Goal: Task Accomplishment & Management: Use online tool/utility

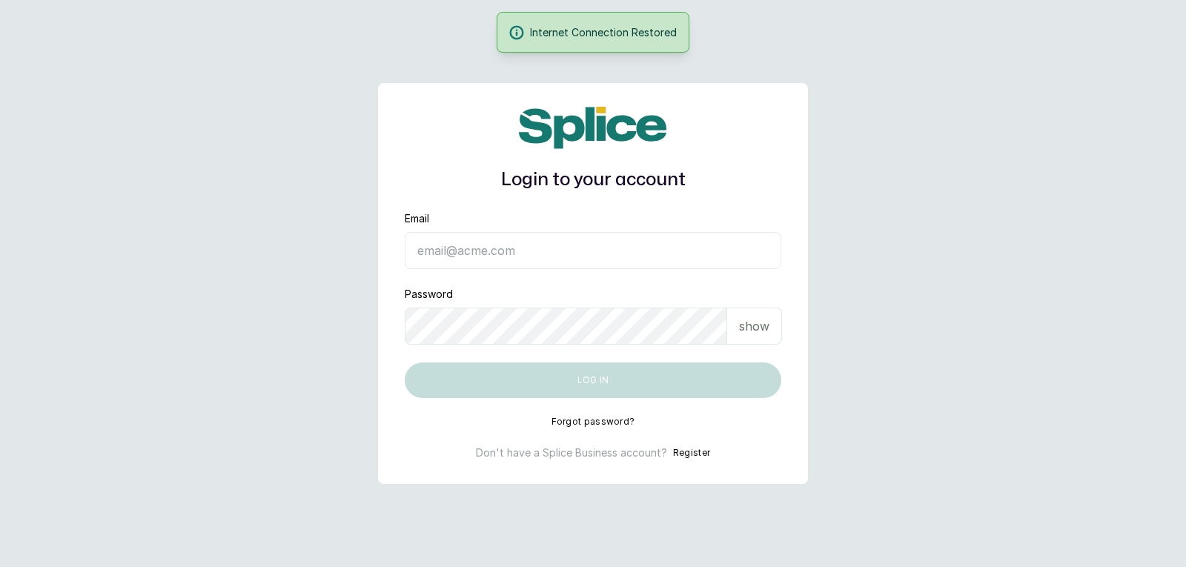
type input "[EMAIL_ADDRESS][DOMAIN_NAME]"
click at [745, 313] on div "show" at bounding box center [754, 326] width 55 height 37
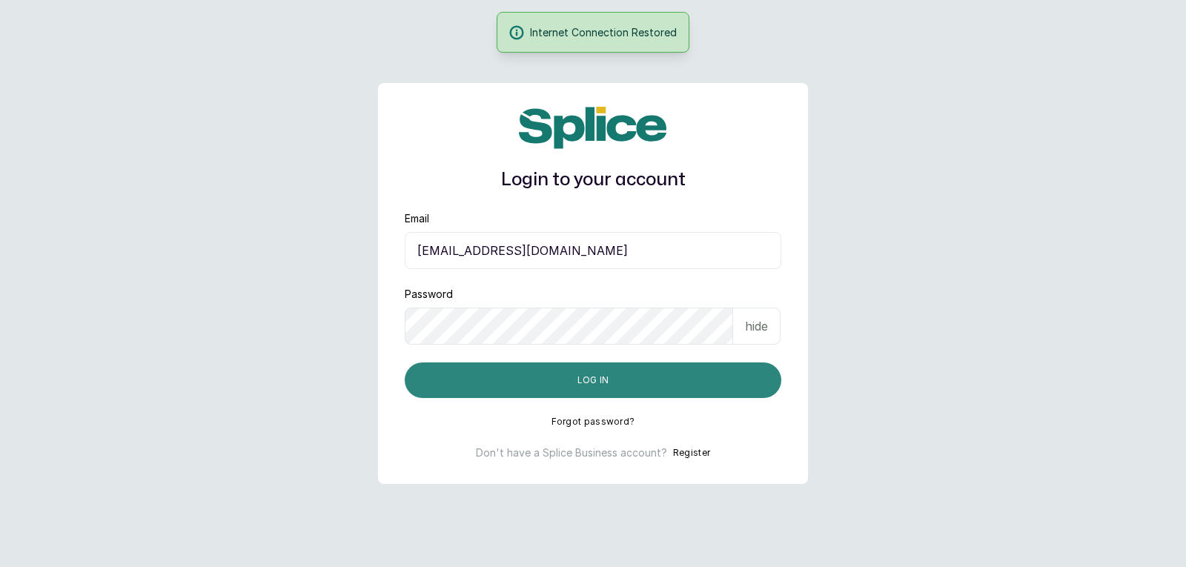
click at [726, 385] on button "Log in" at bounding box center [593, 380] width 377 height 36
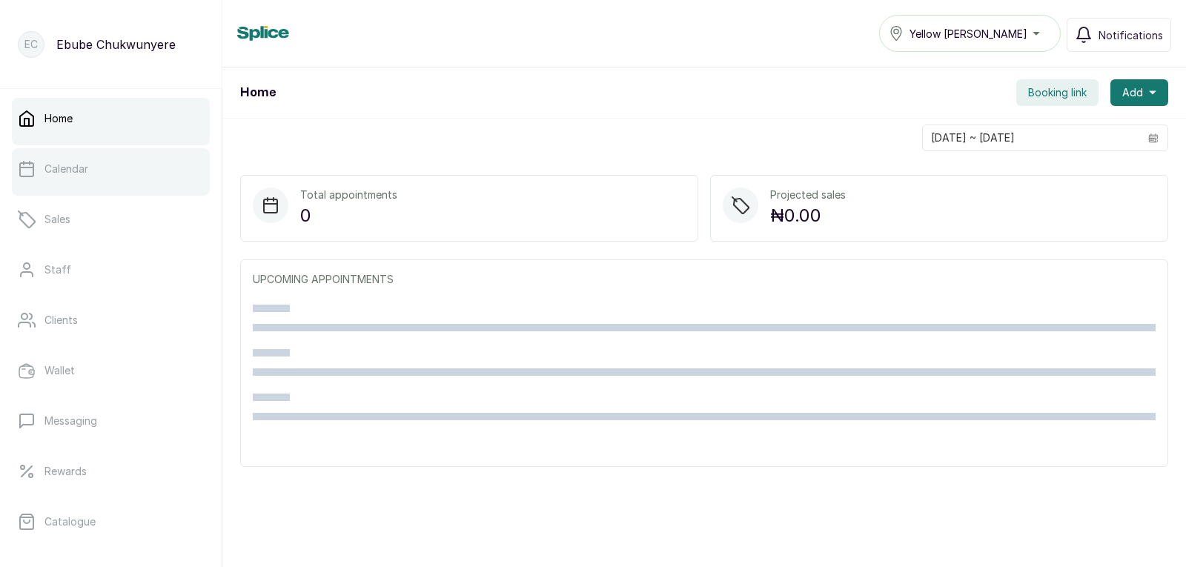
click at [80, 156] on link "Calendar" at bounding box center [111, 169] width 198 height 42
